Goal: Find specific page/section: Find specific page/section

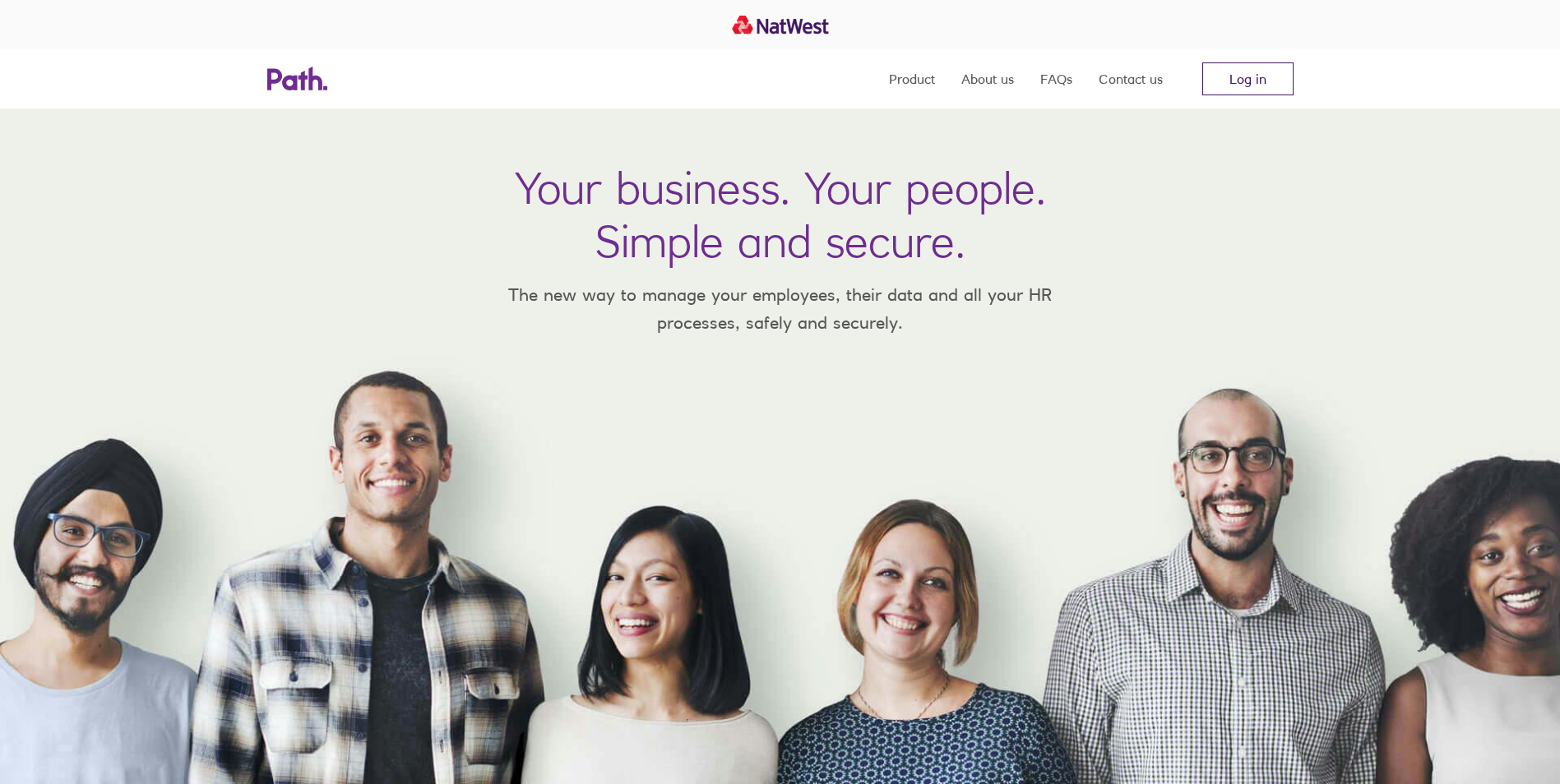
click at [1253, 86] on link "Log in" at bounding box center [1247, 79] width 91 height 33
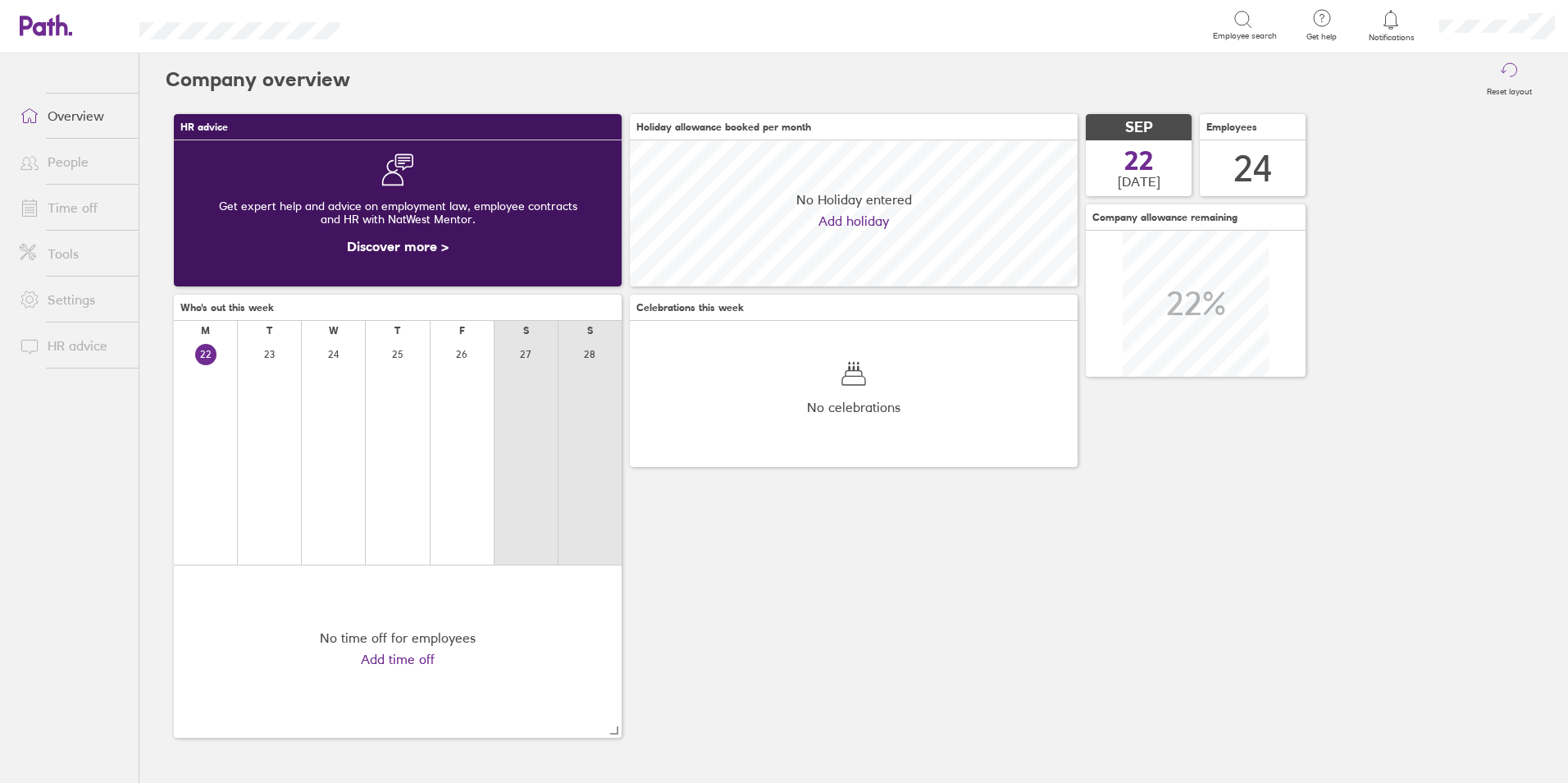
scroll to position [146, 447]
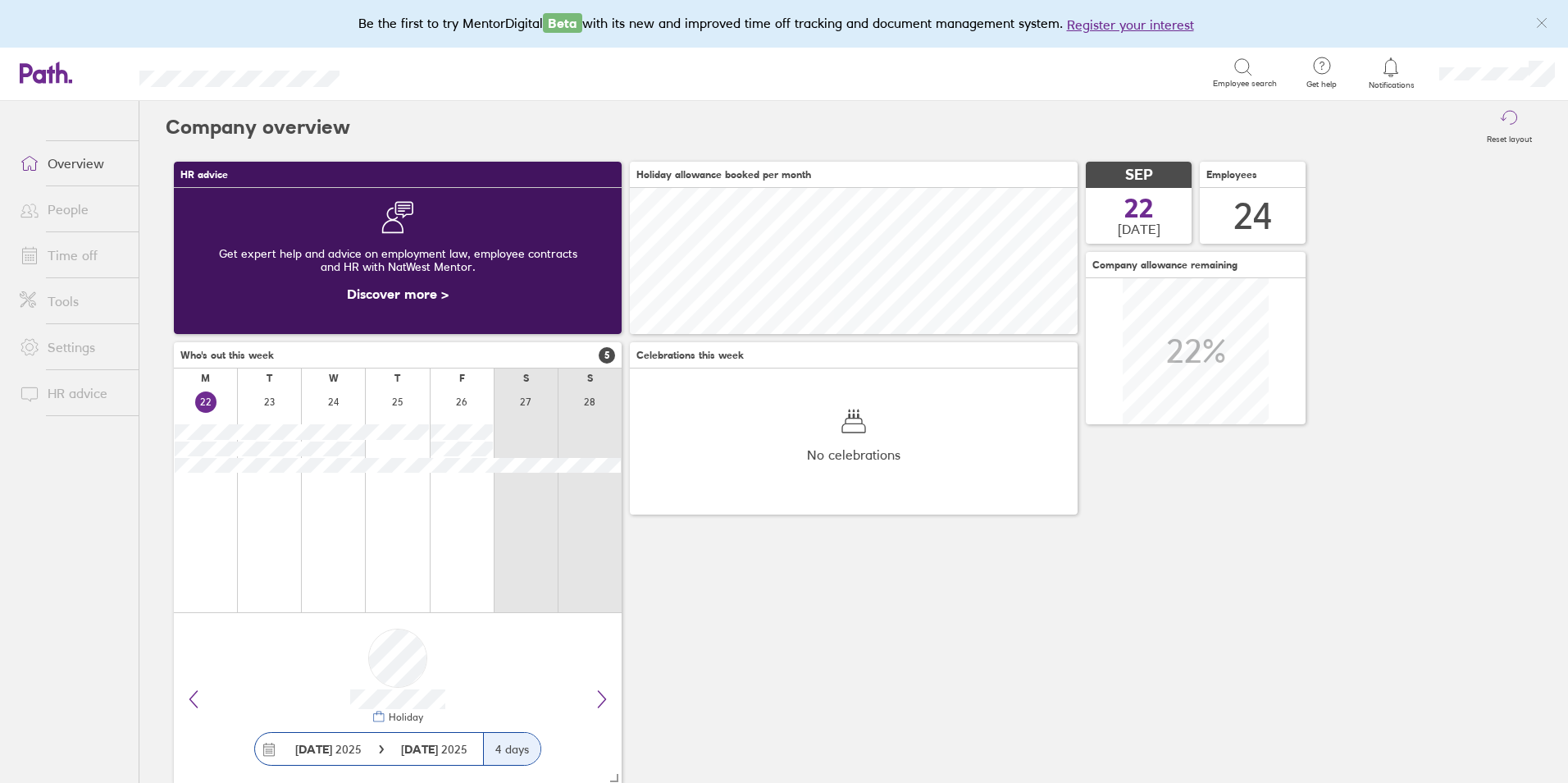
click at [74, 217] on link "People" at bounding box center [72, 209] width 132 height 33
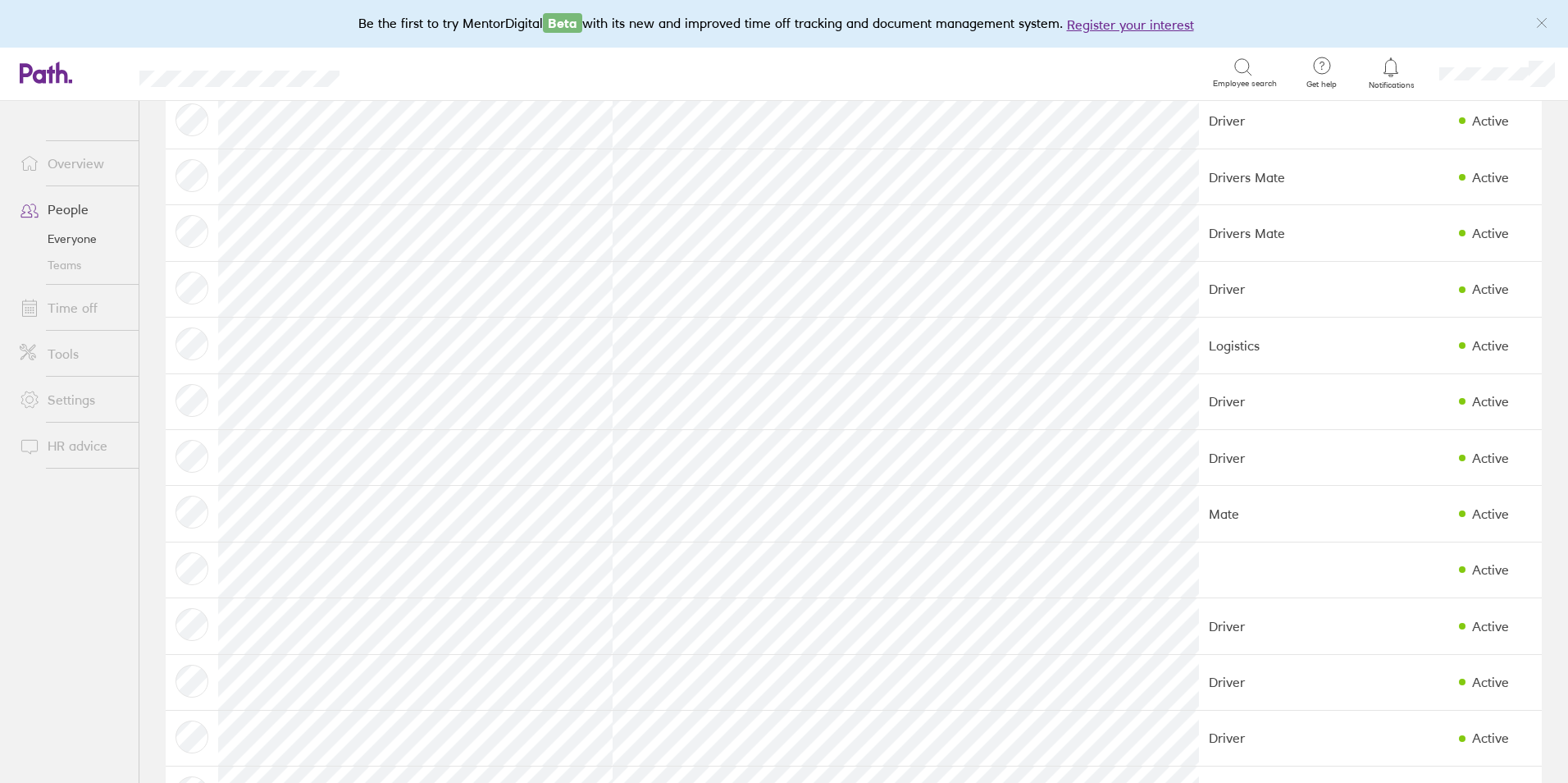
scroll to position [575, 0]
